Goal: Use online tool/utility: Utilize a website feature to perform a specific function

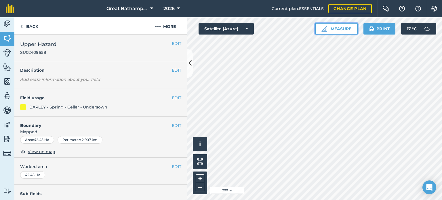
click at [332, 31] on button "Measure" at bounding box center [336, 29] width 43 height 12
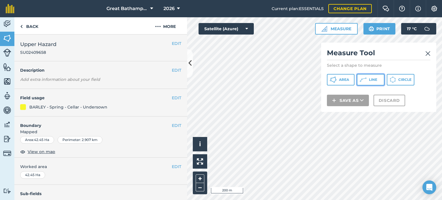
click at [369, 80] on span "Line" at bounding box center [373, 79] width 8 height 5
click at [428, 54] on img at bounding box center [427, 53] width 5 height 7
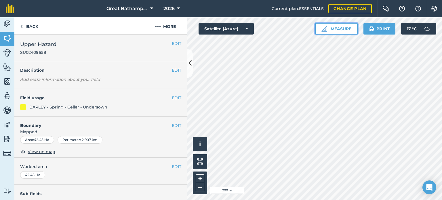
click at [326, 28] on img at bounding box center [324, 29] width 6 height 6
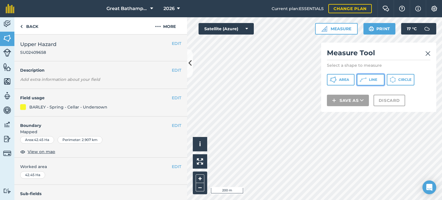
drag, startPoint x: 372, startPoint y: 78, endPoint x: 325, endPoint y: 95, distance: 50.1
click at [372, 78] on span "Line" at bounding box center [373, 79] width 8 height 5
click at [431, 54] on div "Measure Tool Select a shape to measure Area Line Circle Save as Discard" at bounding box center [378, 77] width 115 height 69
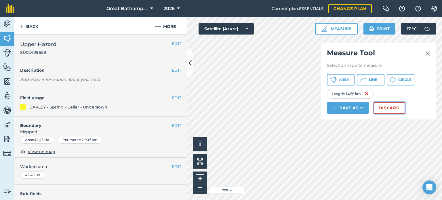
click at [389, 108] on button "Discard" at bounding box center [389, 108] width 32 height 12
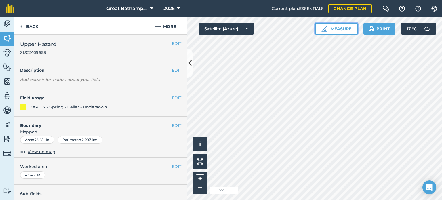
click at [336, 33] on button "Measure" at bounding box center [336, 29] width 43 height 12
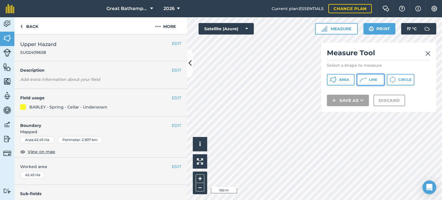
click at [369, 81] on span "Line" at bounding box center [373, 79] width 8 height 5
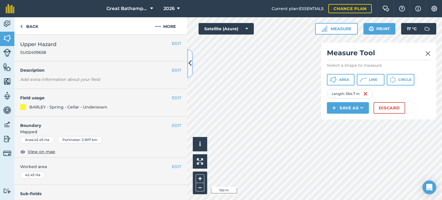
click at [191, 59] on icon at bounding box center [189, 63] width 3 height 10
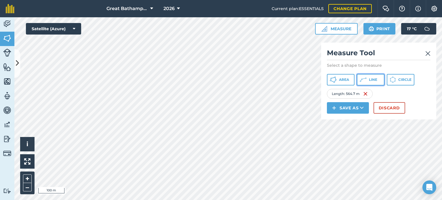
click at [366, 81] on icon at bounding box center [363, 79] width 7 height 7
click at [426, 56] on img at bounding box center [427, 53] width 5 height 7
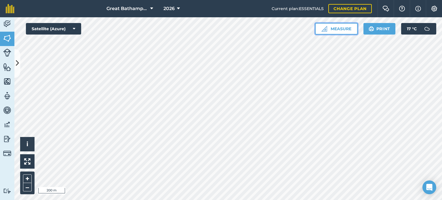
click at [343, 32] on button "Measure" at bounding box center [336, 29] width 43 height 12
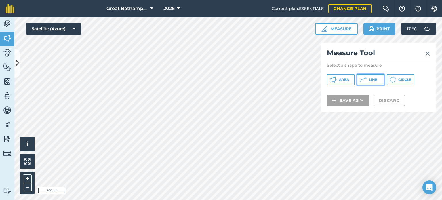
click at [376, 79] on span "Line" at bounding box center [373, 79] width 8 height 5
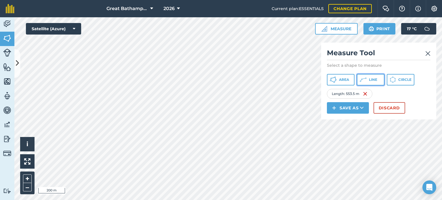
click at [364, 77] on icon at bounding box center [363, 79] width 7 height 7
click at [375, 85] on button "Line" at bounding box center [371, 80] width 28 height 12
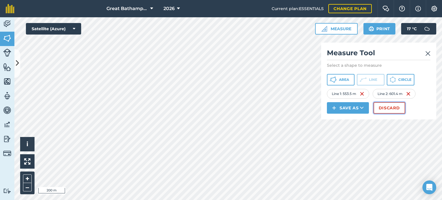
click at [393, 108] on button "Discard" at bounding box center [389, 108] width 32 height 12
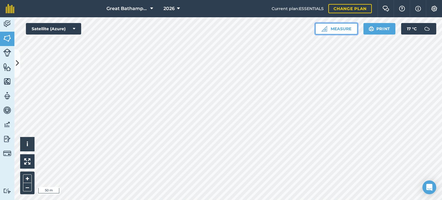
click at [334, 33] on button "Measure" at bounding box center [336, 29] width 43 height 12
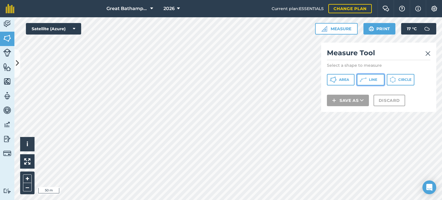
click at [370, 77] on span "Line" at bounding box center [373, 79] width 8 height 5
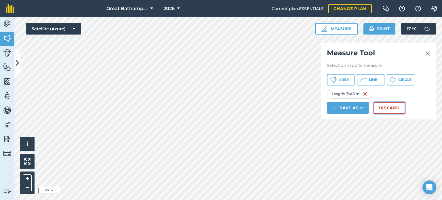
click at [393, 108] on button "Discard" at bounding box center [389, 108] width 32 height 12
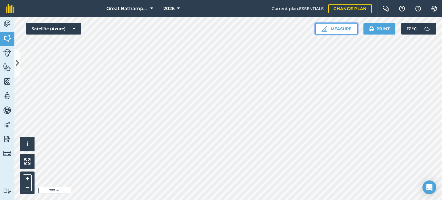
click at [338, 30] on button "Measure" at bounding box center [336, 29] width 43 height 12
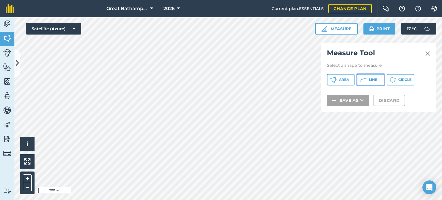
click at [365, 81] on icon at bounding box center [363, 79] width 7 height 7
click at [428, 55] on img at bounding box center [427, 53] width 5 height 7
